Goal: Task Accomplishment & Management: Use online tool/utility

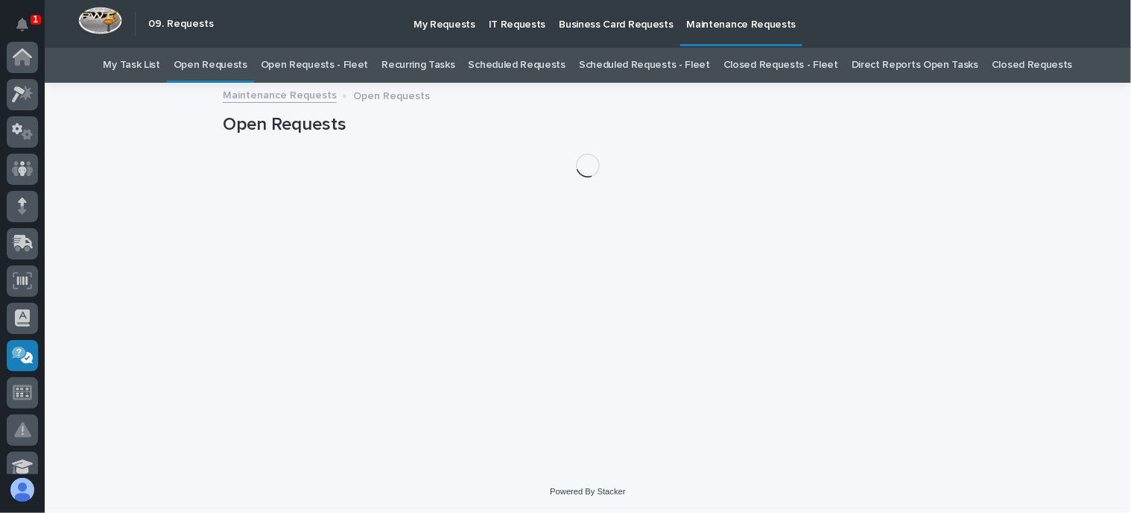
scroll to position [298, 0]
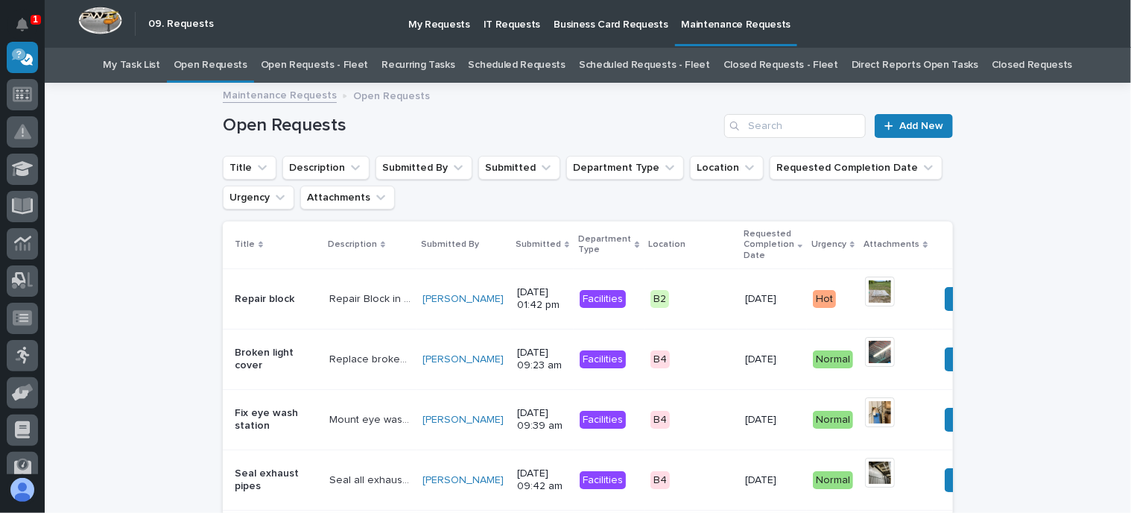
click at [352, 59] on link "Open Requests - Fleet" at bounding box center [315, 65] width 108 height 35
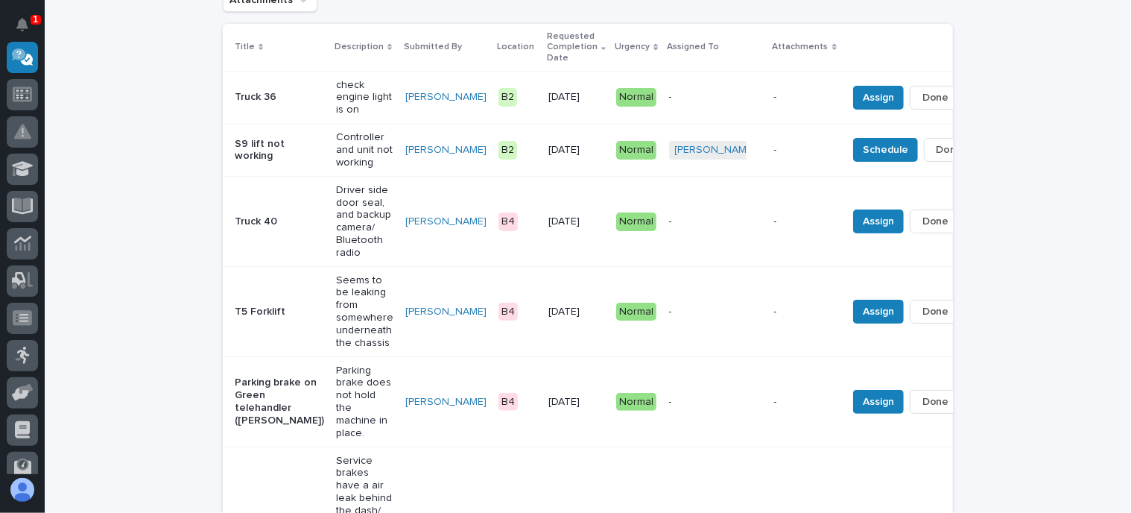
scroll to position [224, 0]
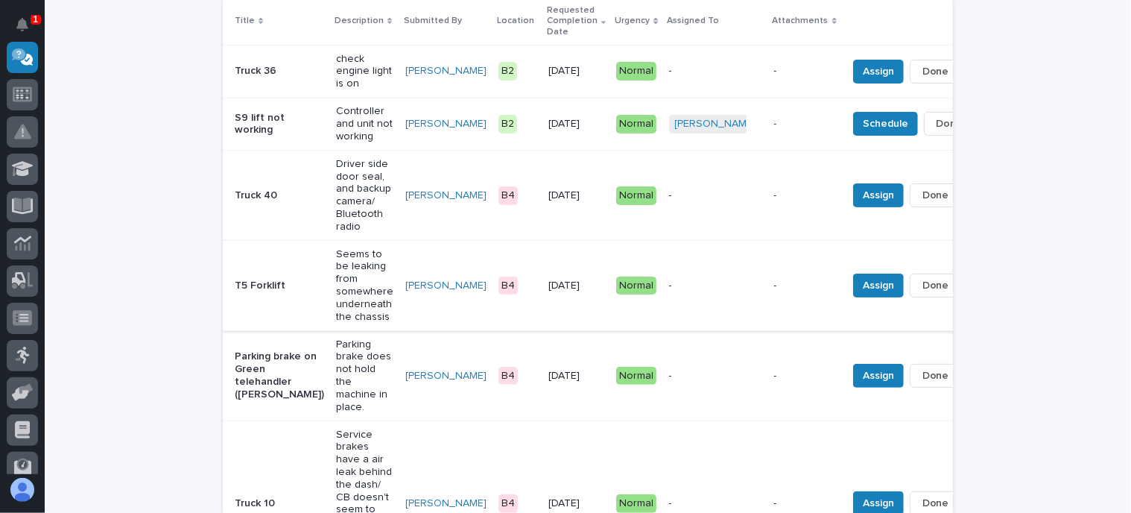
click at [923, 279] on span "Done" at bounding box center [936, 285] width 27 height 18
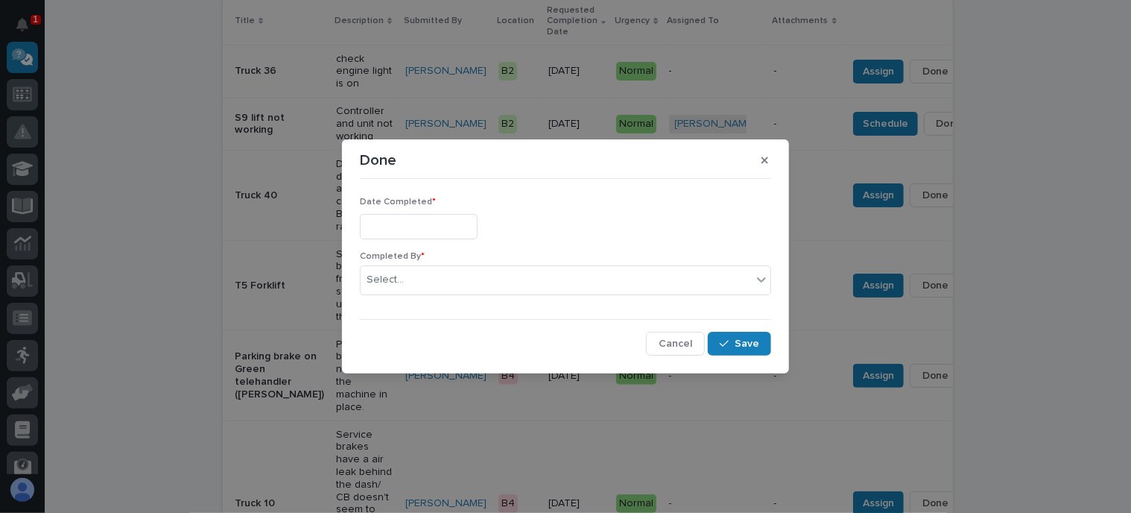
click at [440, 227] on input "text" at bounding box center [419, 227] width 118 height 26
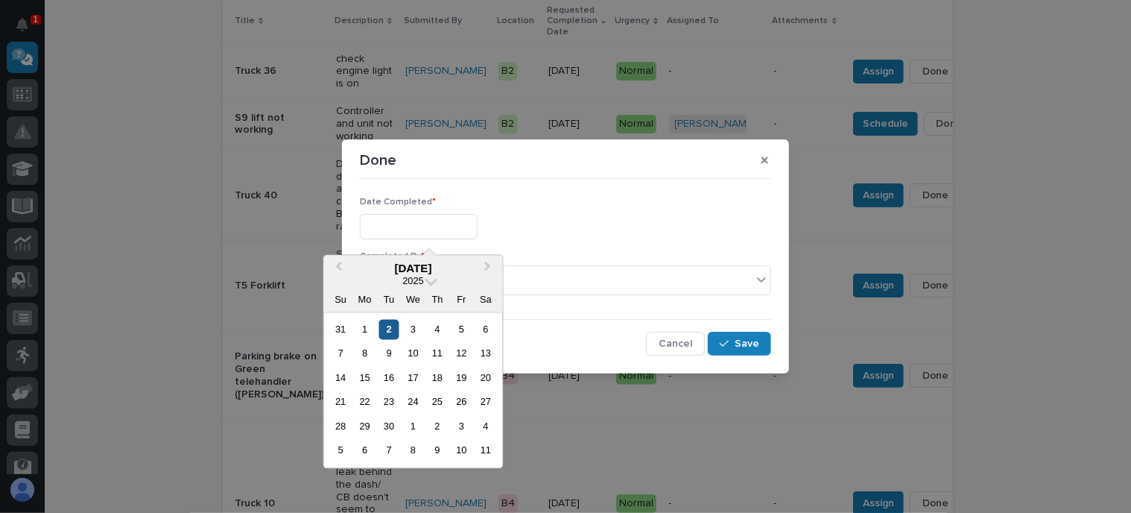
click at [385, 330] on div "2" at bounding box center [389, 330] width 20 height 20
type input "**********"
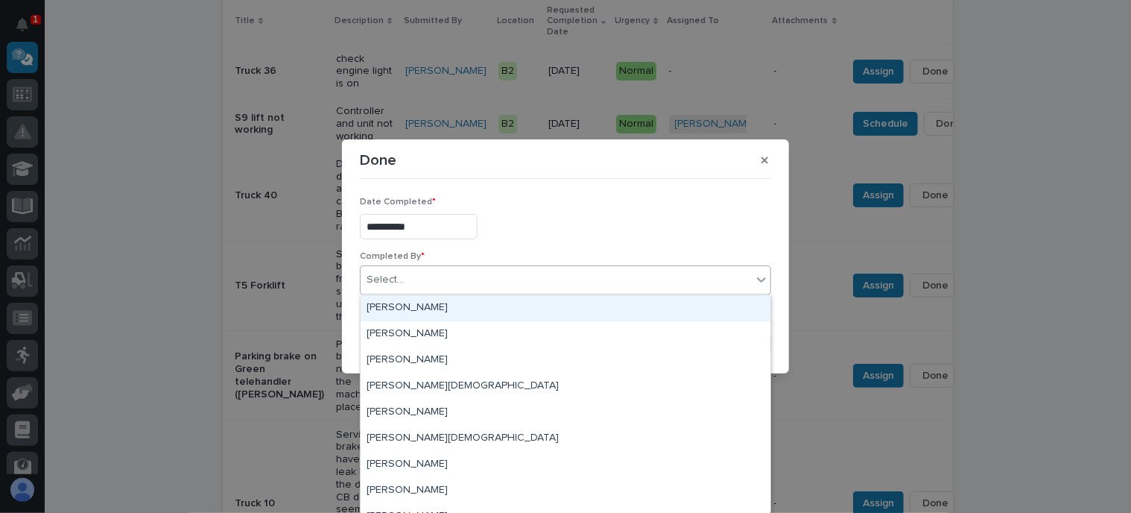
click at [412, 273] on div "Select..." at bounding box center [556, 280] width 391 height 25
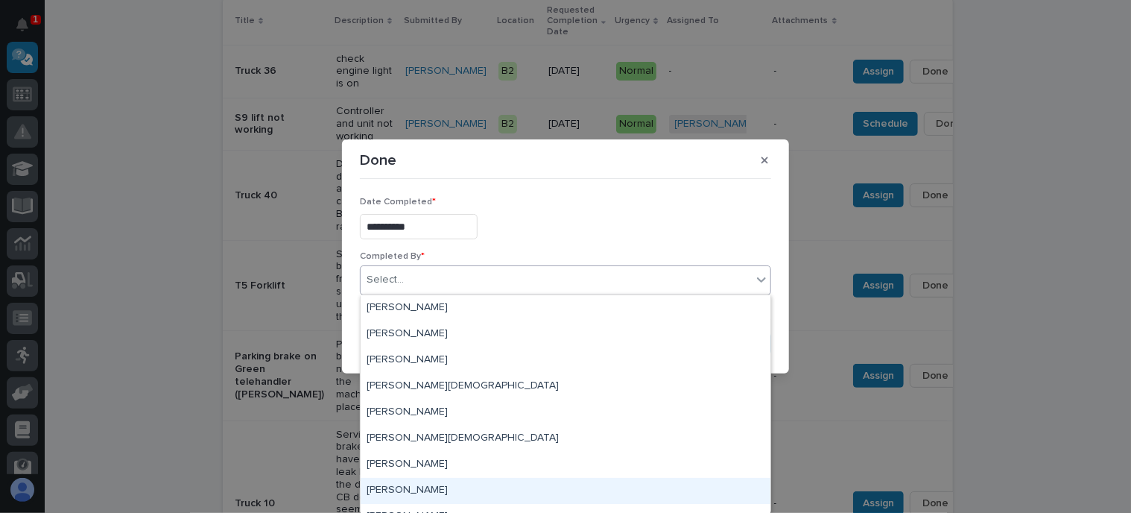
click at [402, 491] on div "[PERSON_NAME]" at bounding box center [566, 491] width 410 height 26
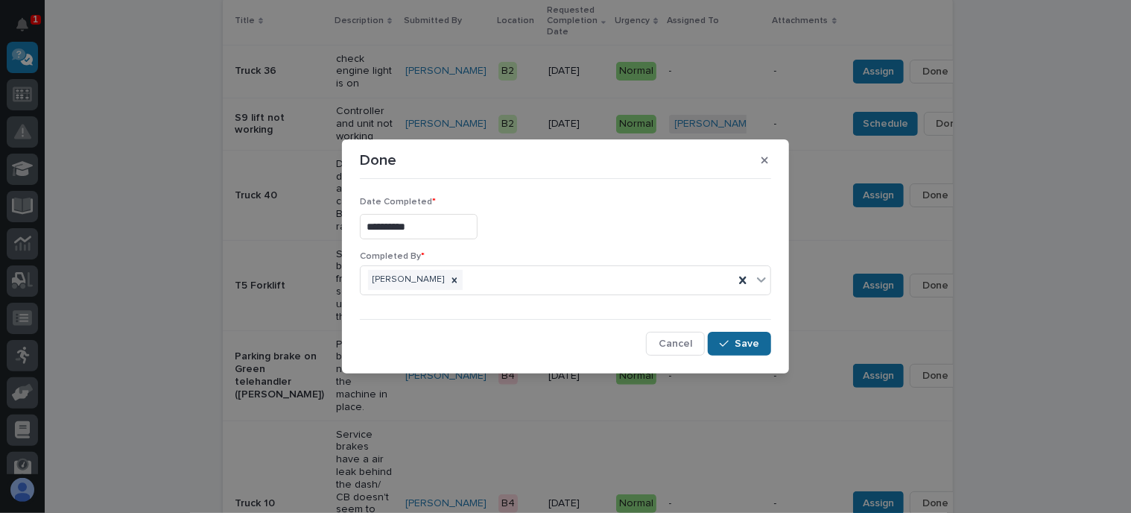
click at [736, 344] on span "Save" at bounding box center [747, 343] width 25 height 13
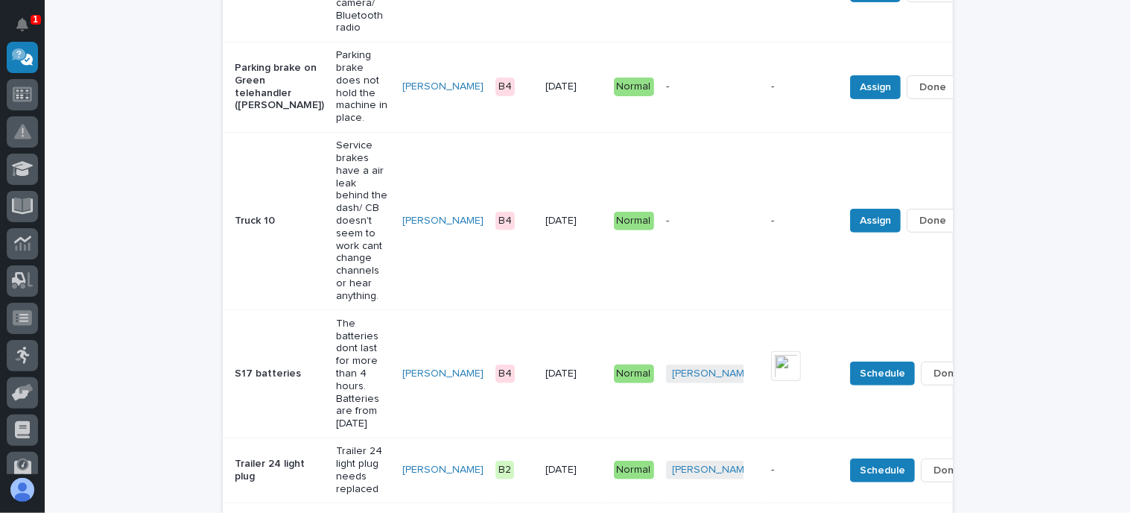
scroll to position [522, 0]
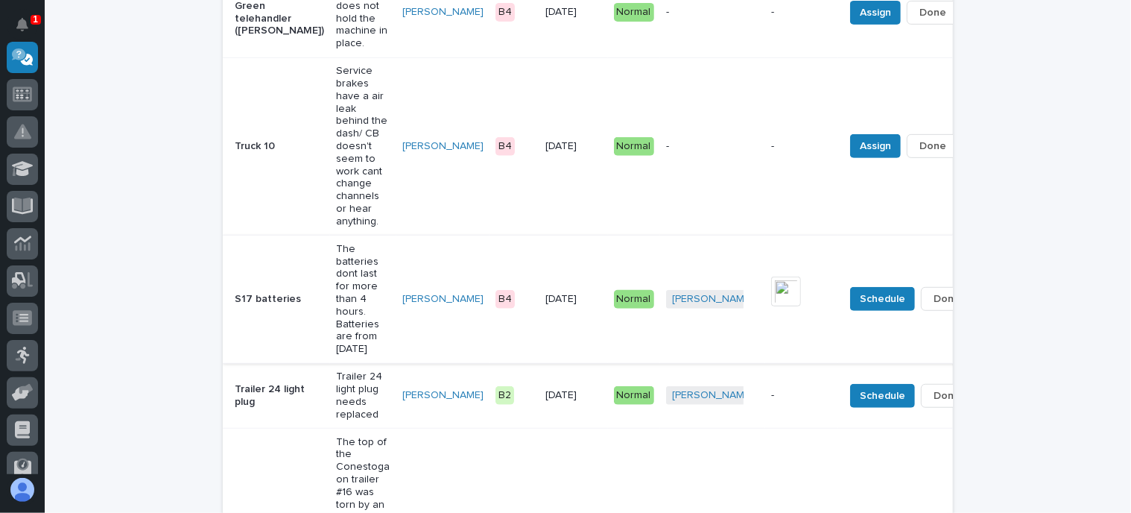
click at [934, 294] on span "Done" at bounding box center [947, 299] width 27 height 18
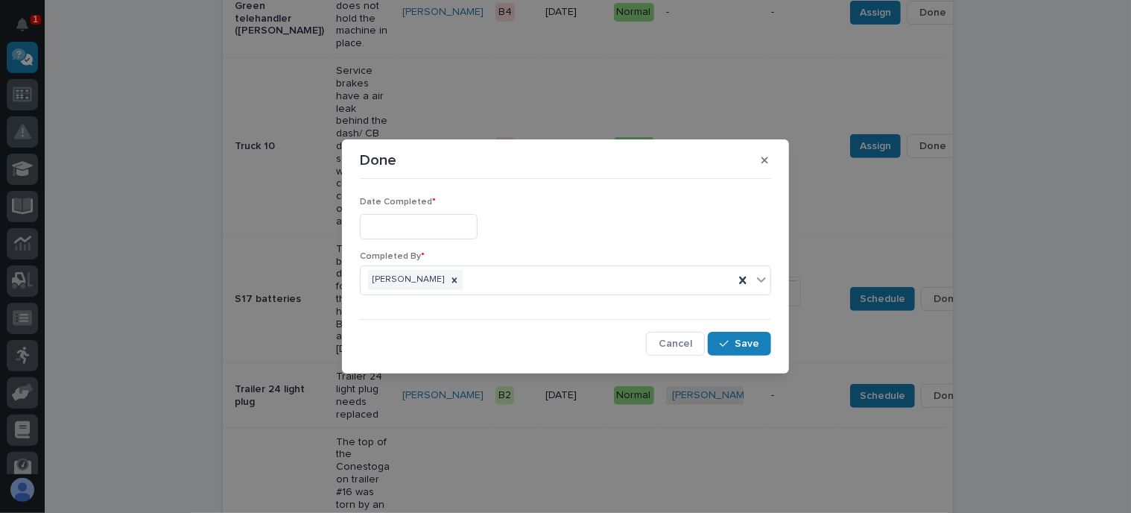
click at [411, 220] on input "text" at bounding box center [419, 227] width 118 height 26
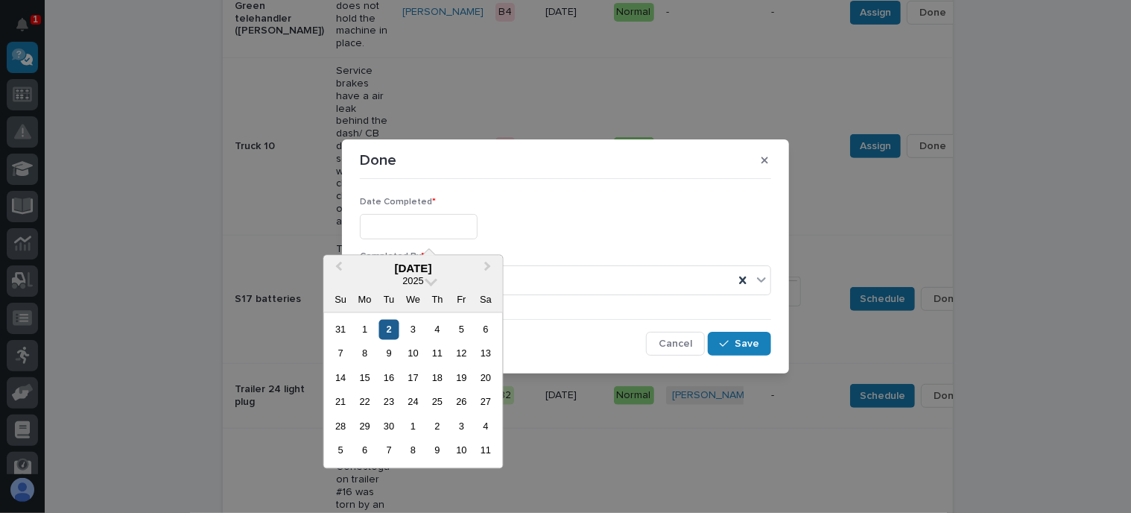
click at [390, 329] on div "2" at bounding box center [389, 330] width 20 height 20
type input "**********"
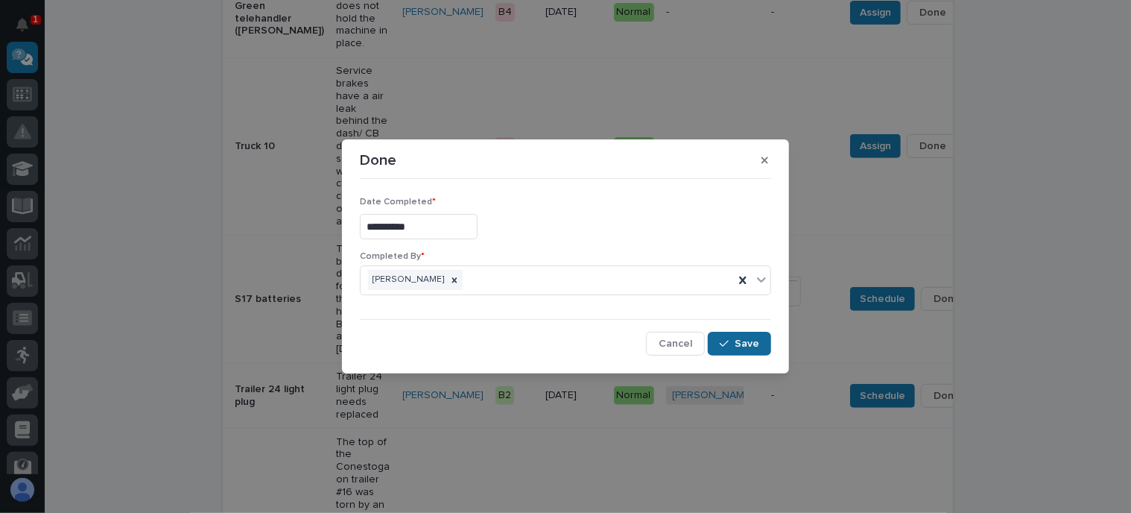
click at [738, 341] on span "Save" at bounding box center [747, 343] width 25 height 13
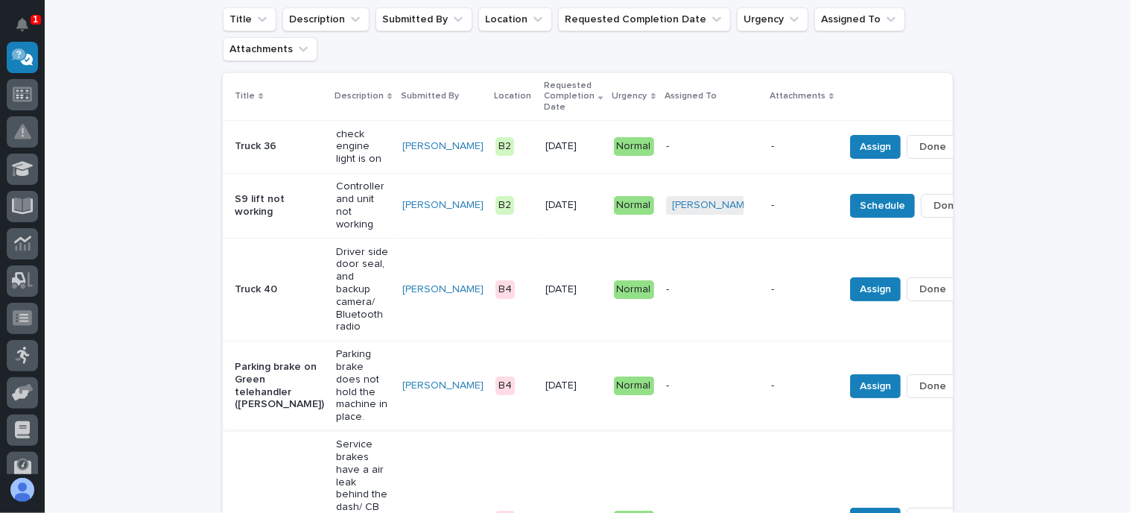
scroll to position [149, 0]
